Goal: Task Accomplishment & Management: Complete application form

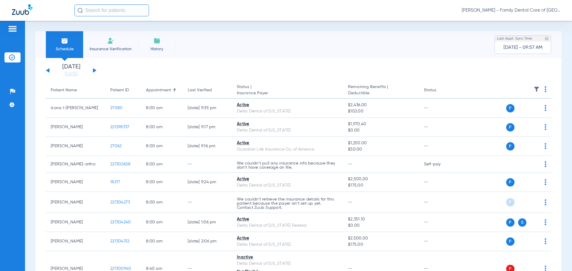
click at [107, 37] on li "Insurance Verification" at bounding box center [110, 44] width 55 height 27
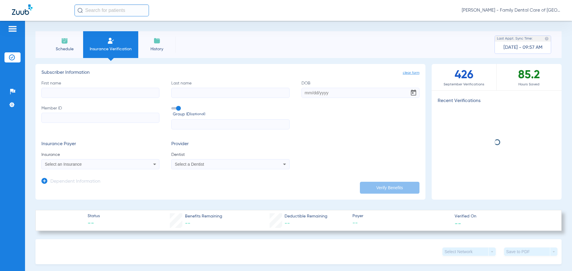
click at [65, 89] on input "First name" at bounding box center [100, 93] width 118 height 10
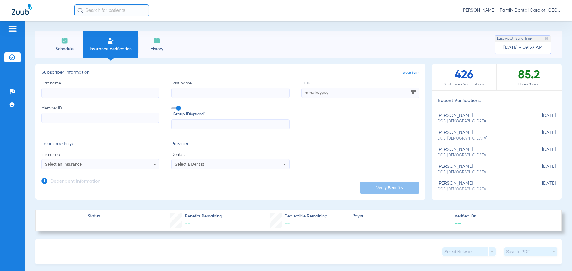
type input "k"
type input "[PERSON_NAME]"
type input "booth"
click at [340, 93] on input "DOB Required" at bounding box center [360, 93] width 118 height 10
click at [310, 95] on input "DOB Required" at bounding box center [360, 93] width 118 height 10
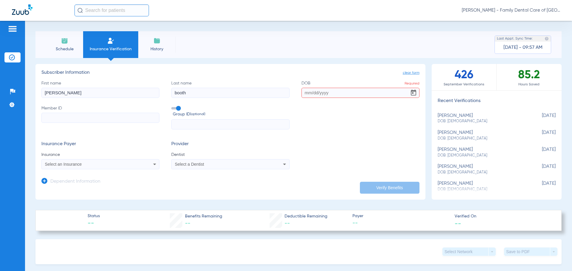
click at [355, 90] on input "DOB Required" at bounding box center [360, 93] width 118 height 10
type input "[DATE]"
click at [139, 122] on input "Member ID" at bounding box center [100, 118] width 118 height 10
click at [139, 115] on input "Member ID Required" at bounding box center [100, 118] width 118 height 10
paste input "0014151318"
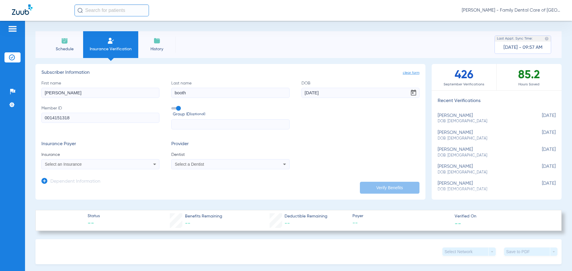
type input "0014151318"
click at [199, 117] on label "Group ID (optional)" at bounding box center [230, 111] width 118 height 13
click at [172, 106] on input "Group ID (optional)" at bounding box center [172, 106] width 0 height 0
click at [170, 133] on form "First name justin Last name booth DOB 09/22/1993 Member ID 0014151318 Group ID …" at bounding box center [230, 124] width 378 height 89
drag, startPoint x: 257, startPoint y: 197, endPoint x: 257, endPoint y: 192, distance: 4.5
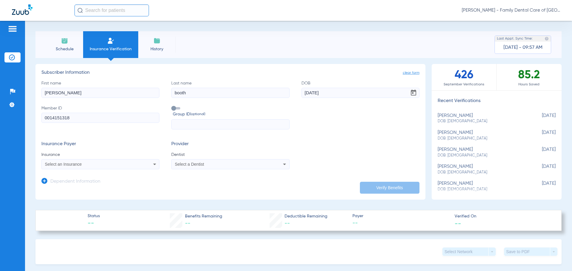
click at [257, 197] on app-manual-verification-form "clear form Subscriber Information First name justin Last name booth DOB 09/22/1…" at bounding box center [230, 132] width 390 height 136
click at [158, 164] on div "Insurance Payer Insurance Select an Insurance Provider Dentist Select a Dentist" at bounding box center [230, 155] width 378 height 28
click at [153, 164] on icon at bounding box center [154, 164] width 7 height 7
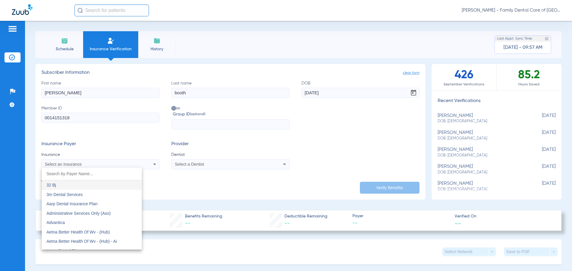
click at [96, 172] on input "dropdown search" at bounding box center [92, 174] width 100 height 12
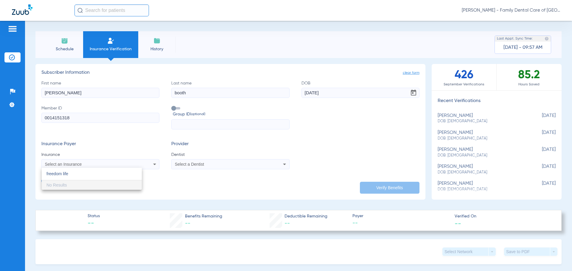
type input "freedom life"
click at [189, 185] on div at bounding box center [286, 135] width 572 height 271
click at [113, 164] on div "Select an Insurance" at bounding box center [89, 164] width 89 height 4
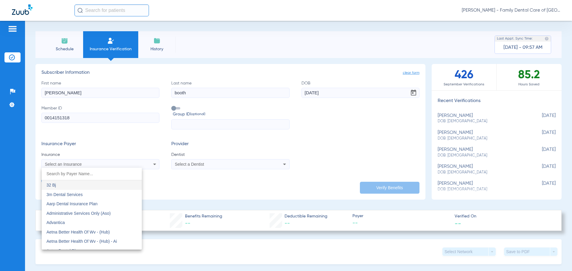
click at [67, 177] on input "dropdown search" at bounding box center [92, 174] width 100 height 12
type input "G"
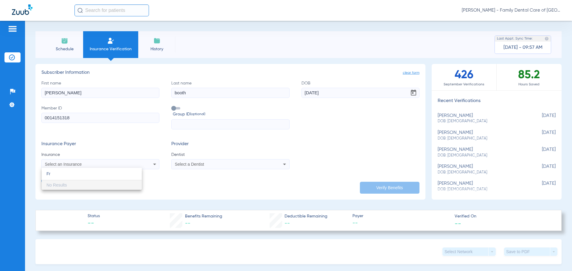
type input "F"
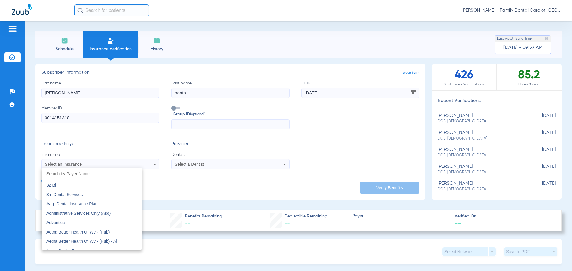
type input "f"
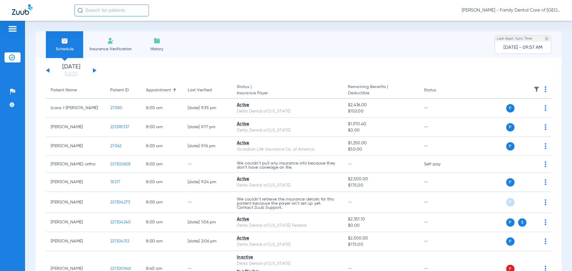
click at [107, 46] on span "Insurance Verification" at bounding box center [111, 49] width 46 height 6
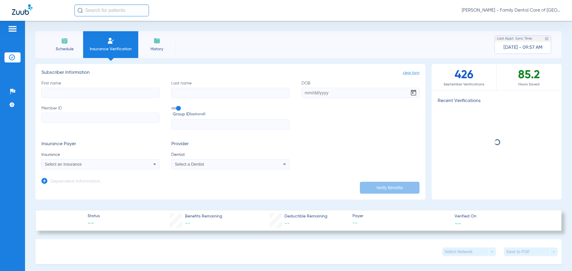
click at [120, 94] on input "First name" at bounding box center [100, 93] width 118 height 10
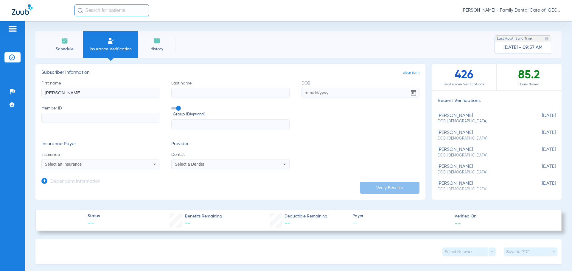
type input "[PERSON_NAME]"
type input "booth"
type input "[DATE]"
type input "0014151318"
click at [87, 168] on mat-select "Select an Insurance" at bounding box center [100, 164] width 118 height 10
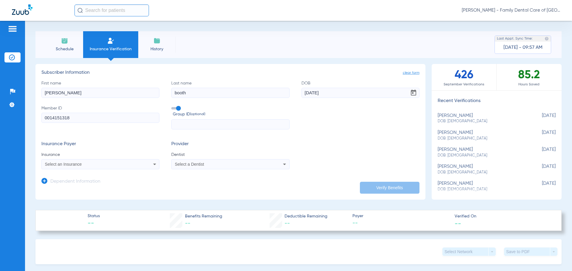
click at [86, 167] on div "Select an Insurance" at bounding box center [100, 164] width 117 height 7
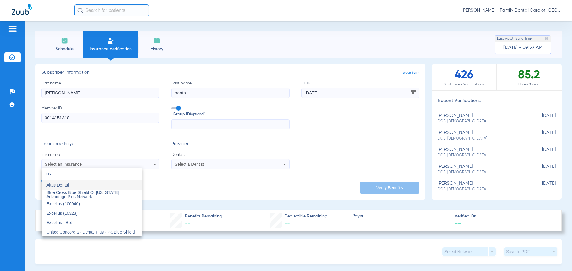
type input "u"
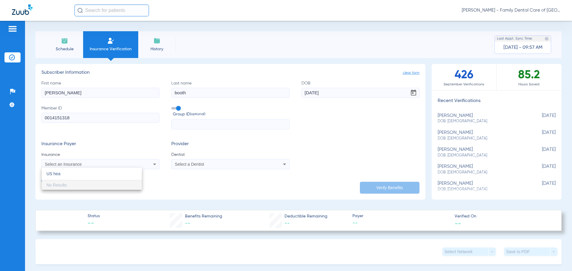
type input "US hea"
